Goal: Transaction & Acquisition: Purchase product/service

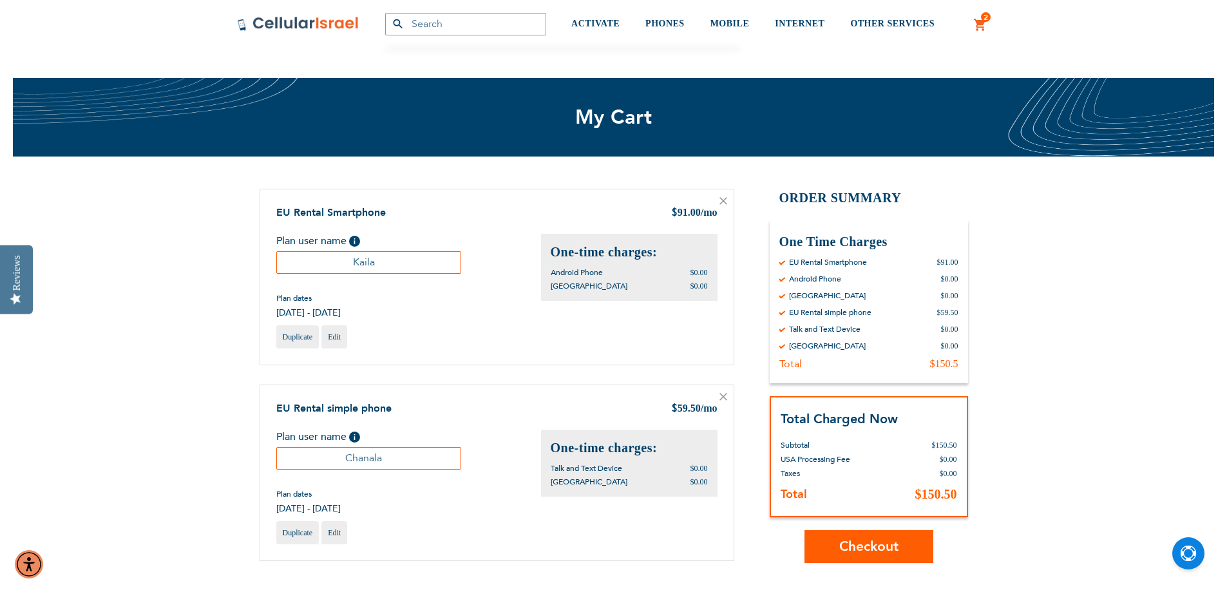
scroll to position [64, 0]
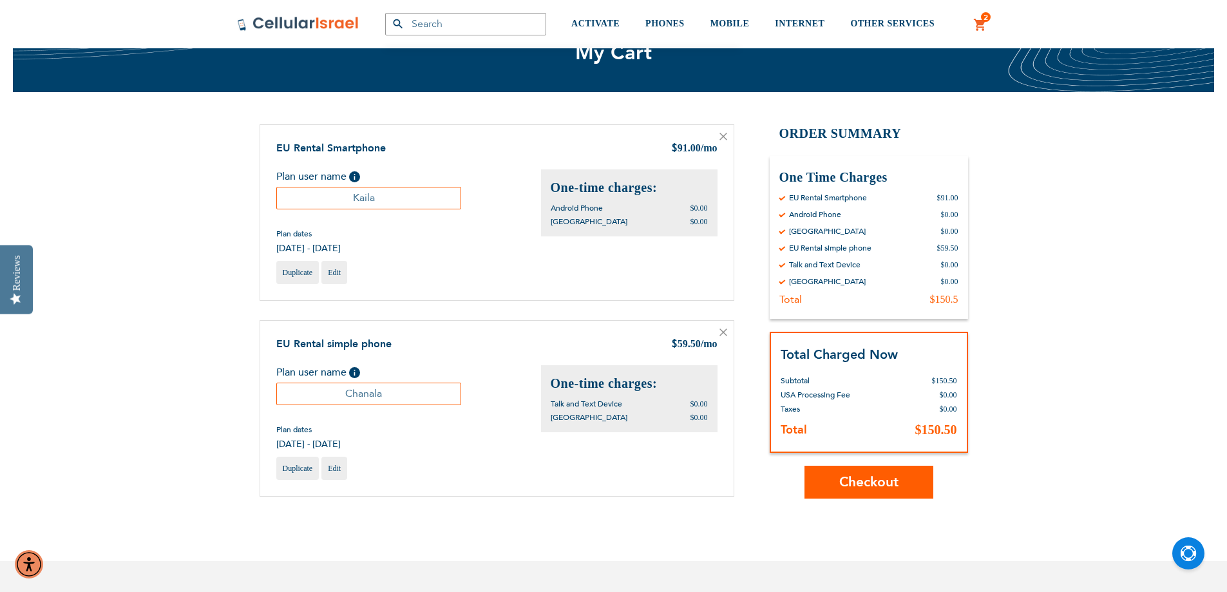
drag, startPoint x: 391, startPoint y: 400, endPoint x: 345, endPoint y: 394, distance: 46.1
click at [345, 394] on input "Chanala" at bounding box center [368, 394] width 185 height 23
type input "Leeba"
click at [846, 485] on span "Checkout" at bounding box center [868, 482] width 59 height 19
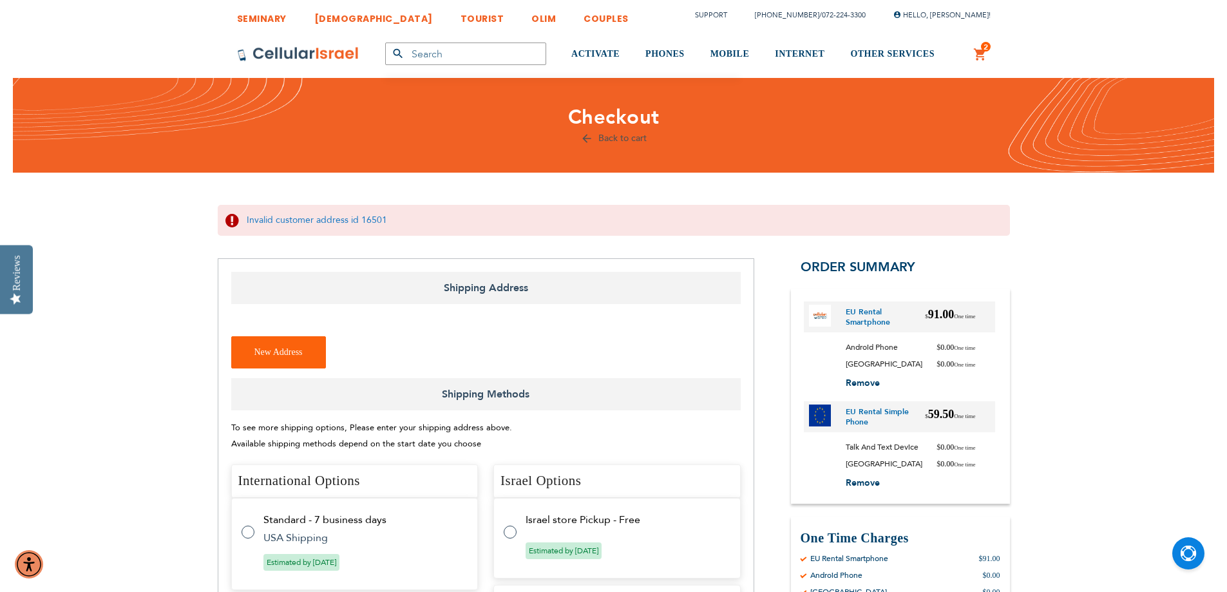
scroll to position [613, 0]
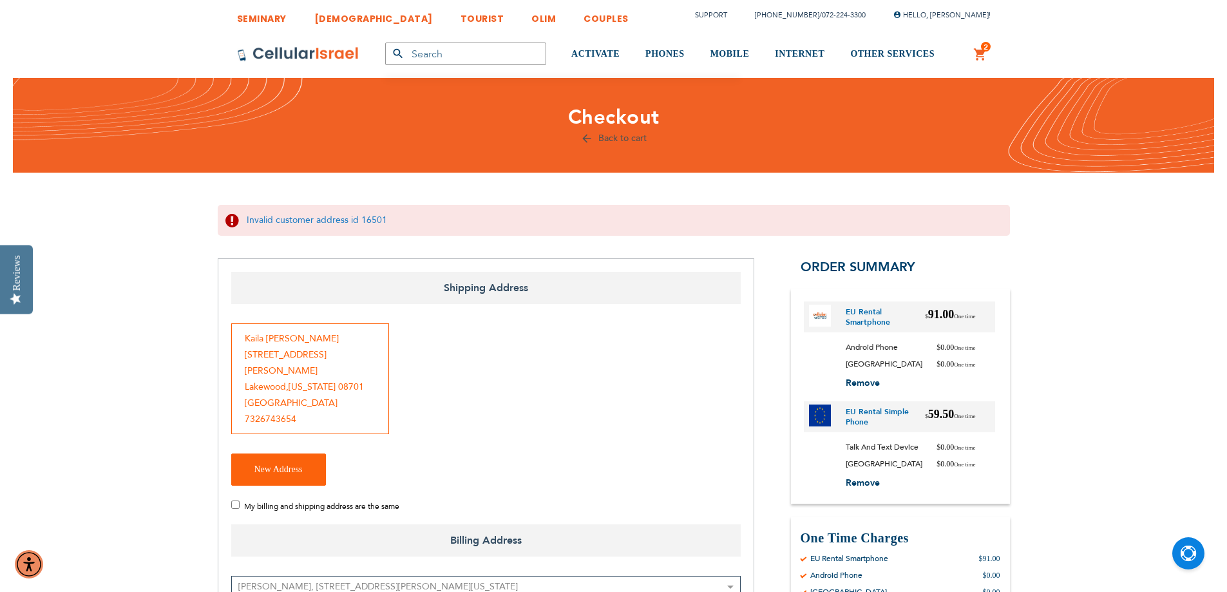
checkbox input "true"
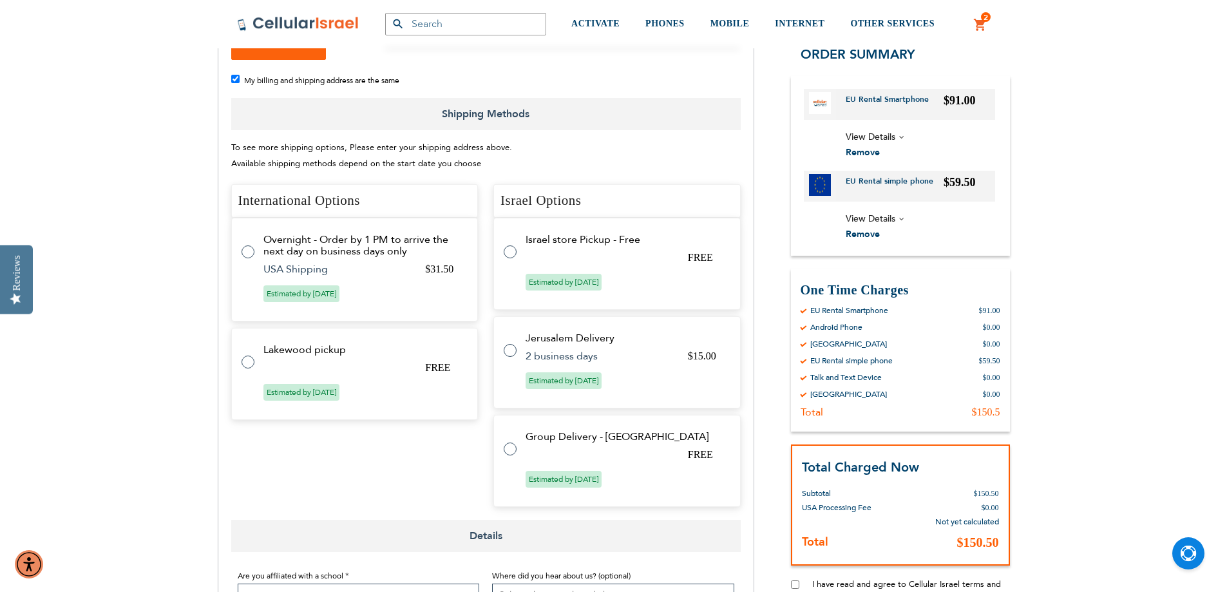
scroll to position [386, 0]
click at [247, 353] on label at bounding box center [254, 353] width 26 height 0
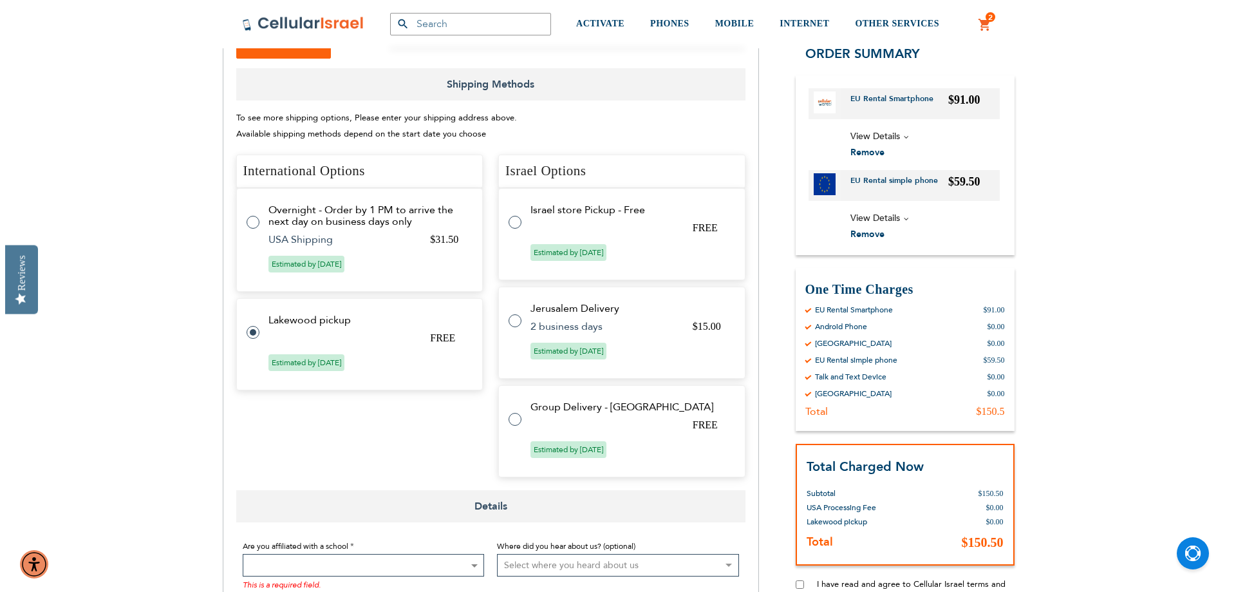
scroll to position [611, 0]
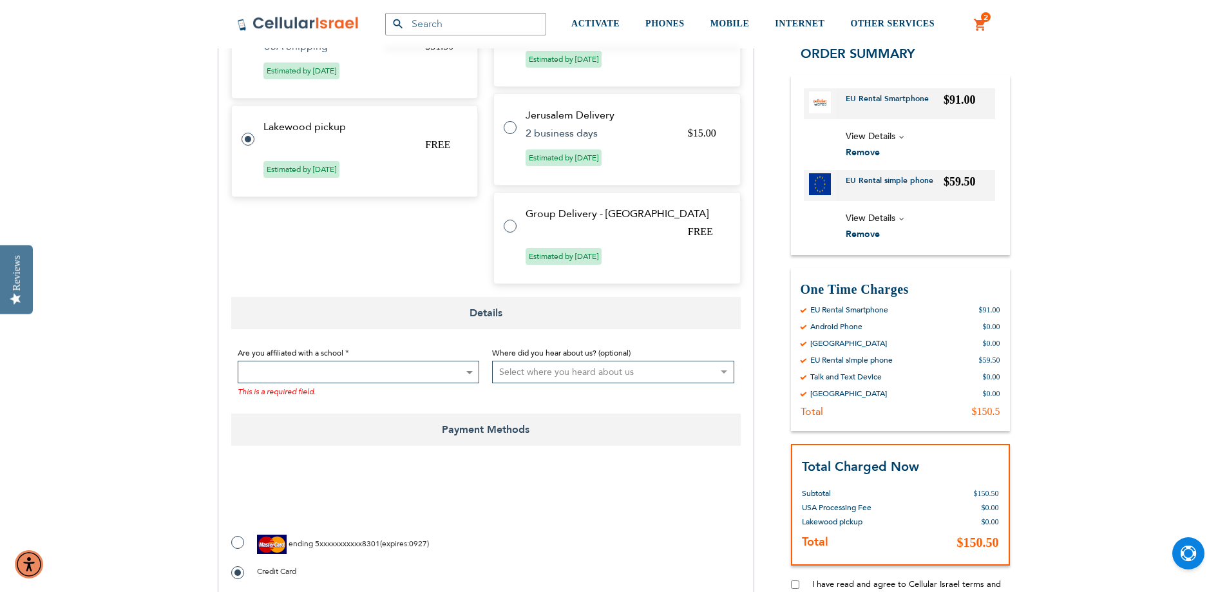
radio input "false"
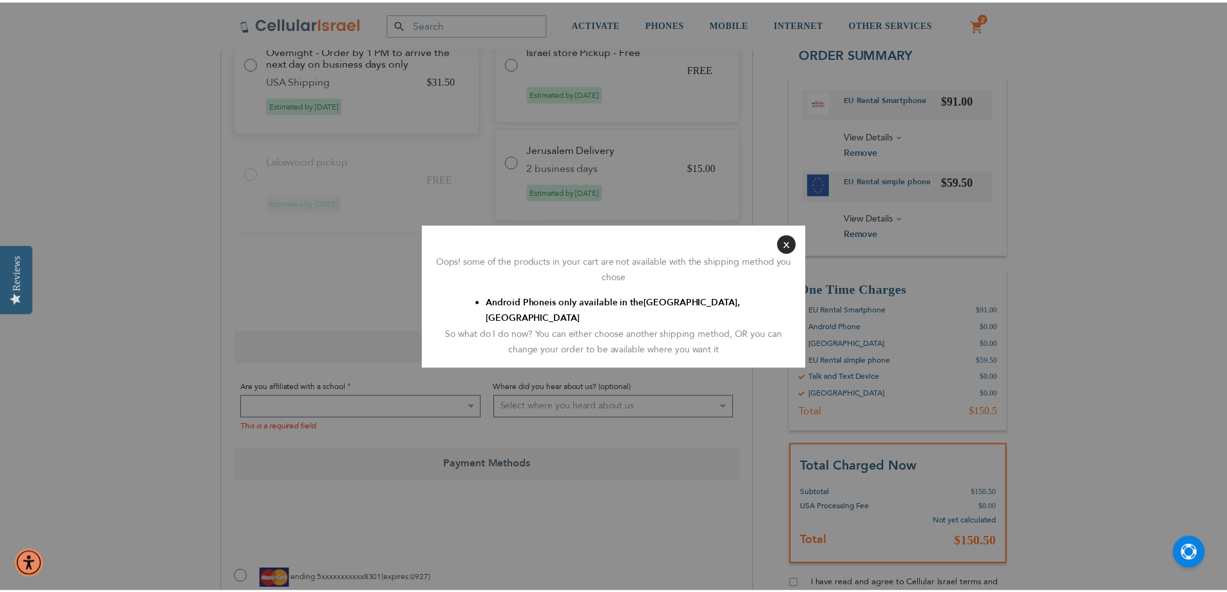
scroll to position [579, 0]
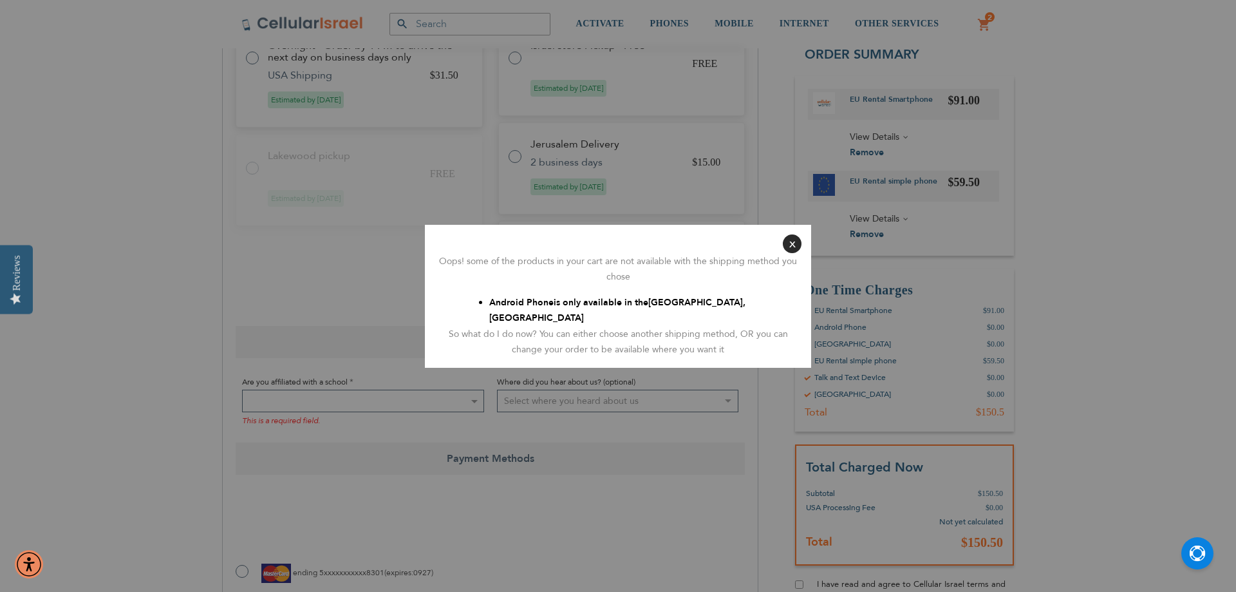
click at [791, 253] on button "Close" at bounding box center [792, 243] width 19 height 19
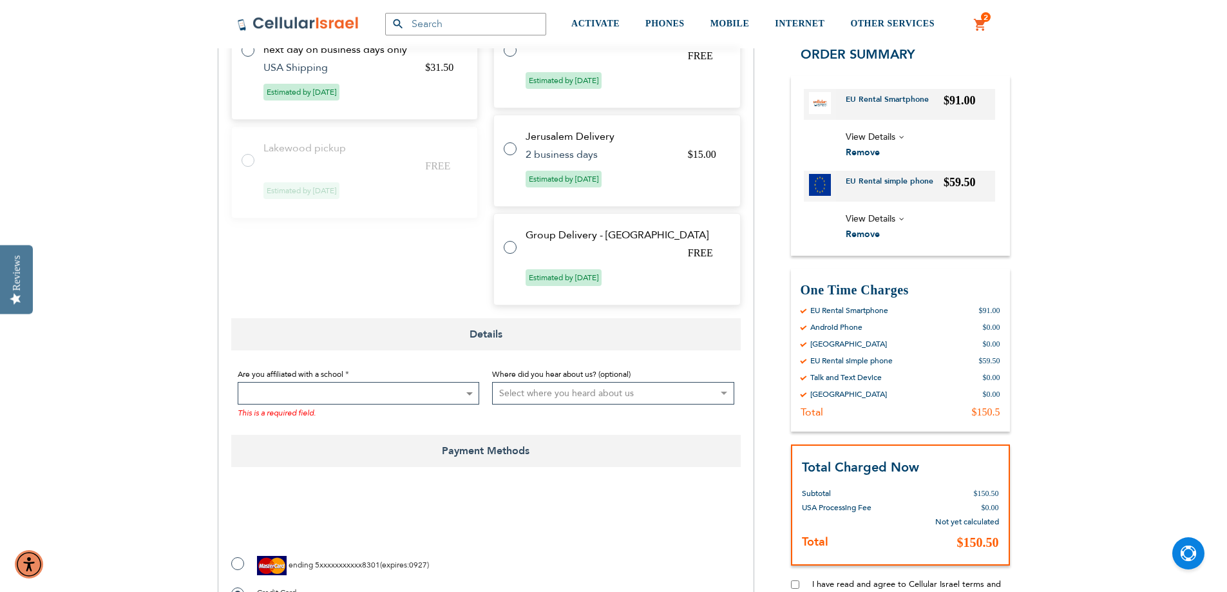
scroll to position [200, 0]
